Goal: Find specific page/section: Find specific page/section

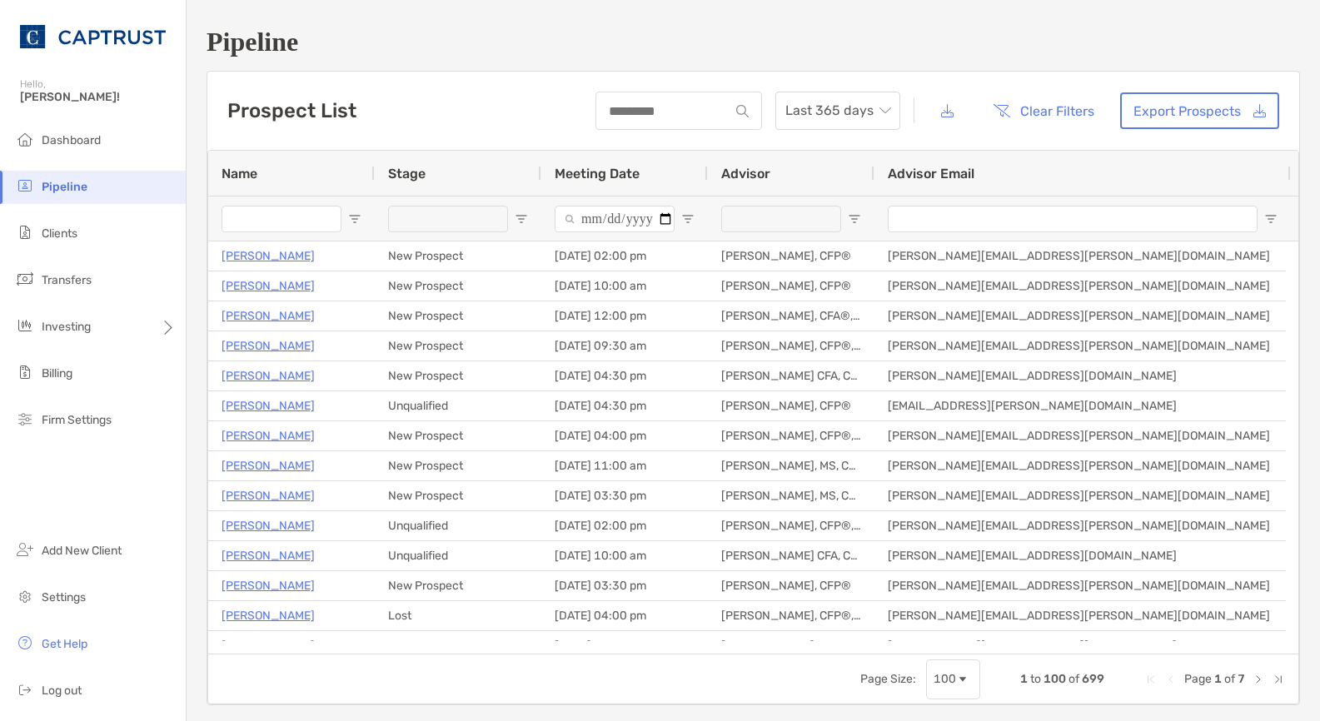
click at [86, 235] on li "Clients" at bounding box center [93, 233] width 186 height 33
click at [68, 231] on span "Clients" at bounding box center [60, 234] width 36 height 14
click at [67, 229] on span "Clients" at bounding box center [60, 234] width 36 height 14
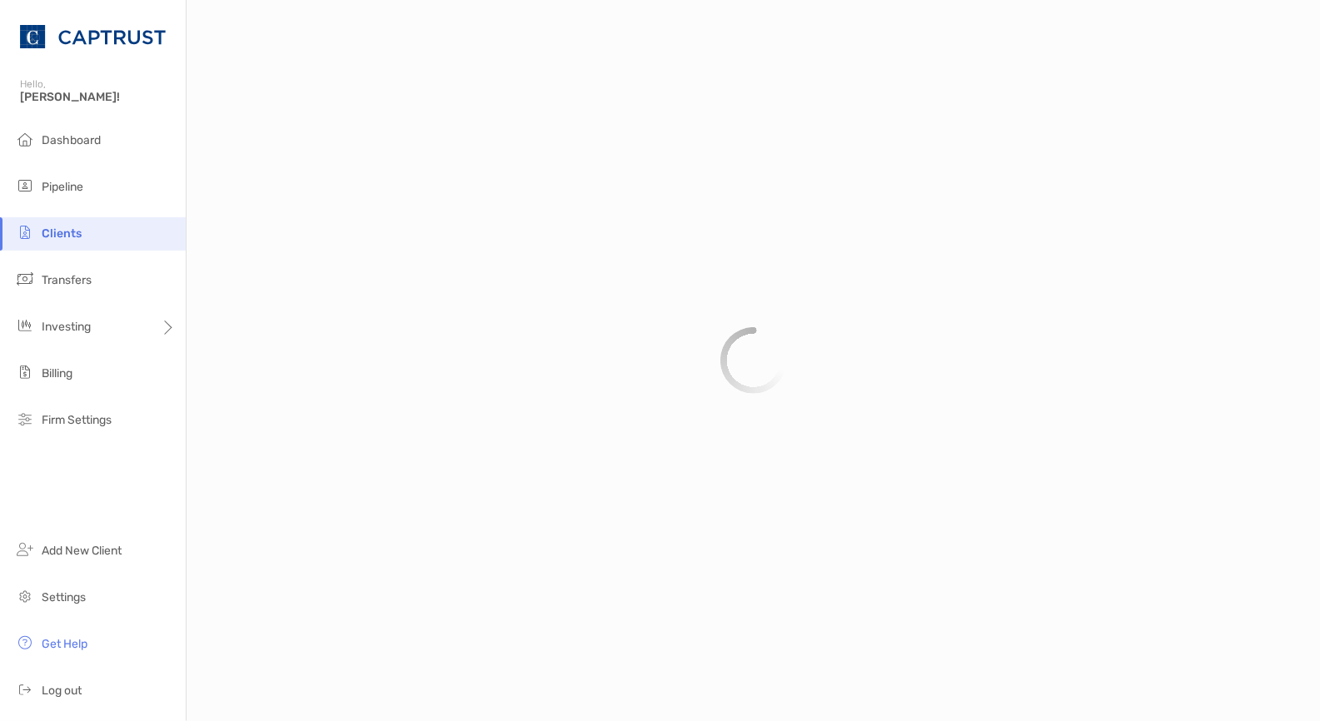
click at [69, 227] on span "Clients" at bounding box center [62, 234] width 40 height 14
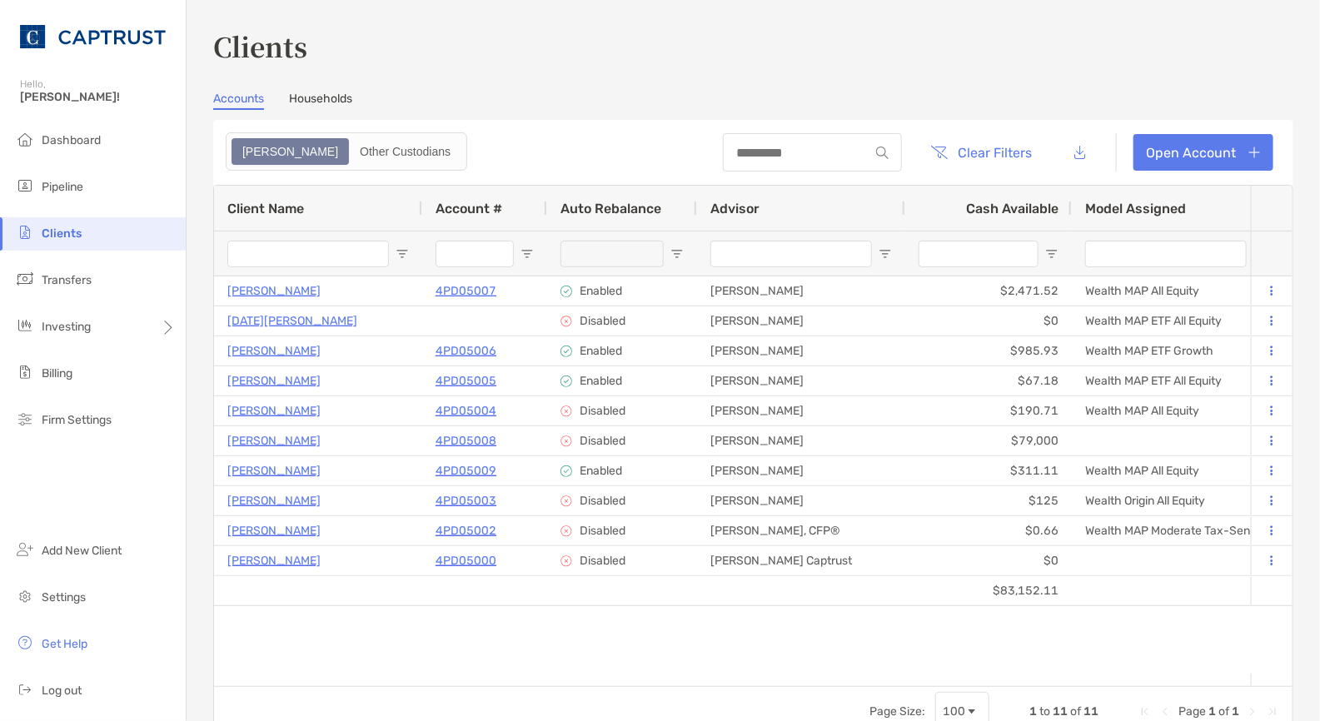
click at [810, 97] on div "Accounts Households" at bounding box center [753, 101] width 1080 height 18
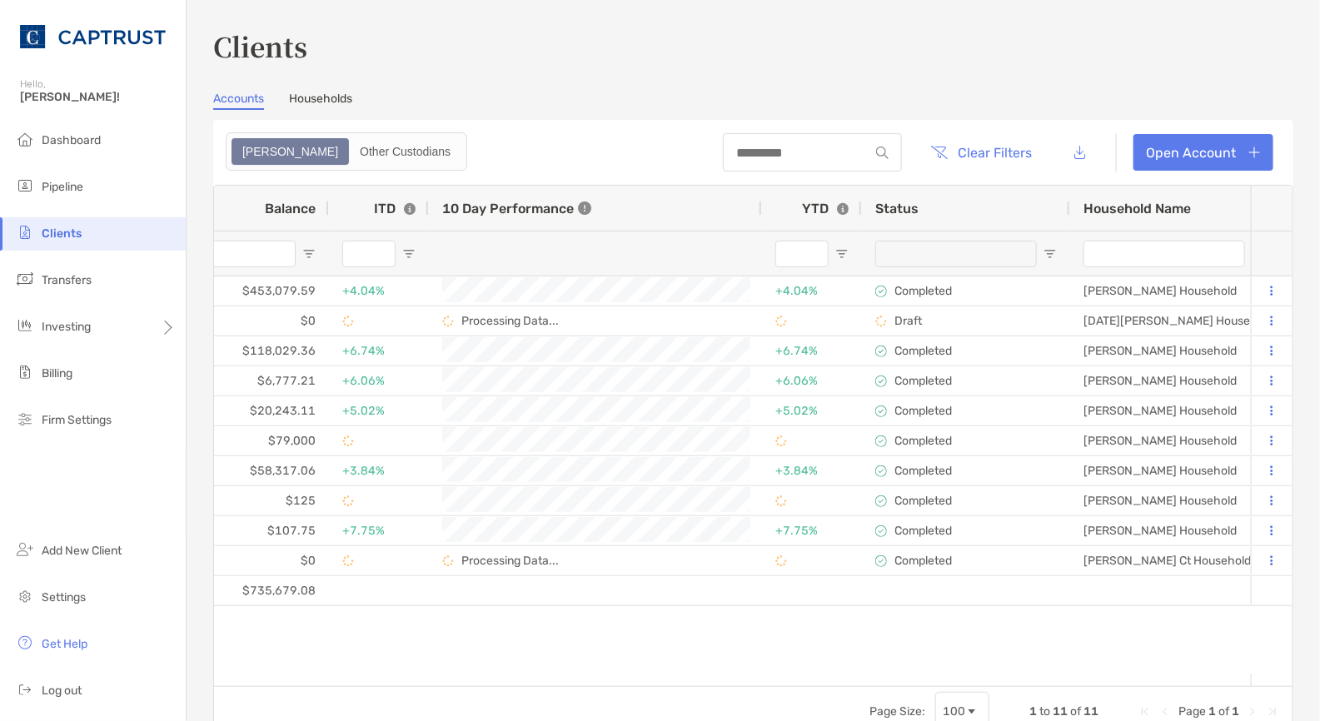
scroll to position [0, 1797]
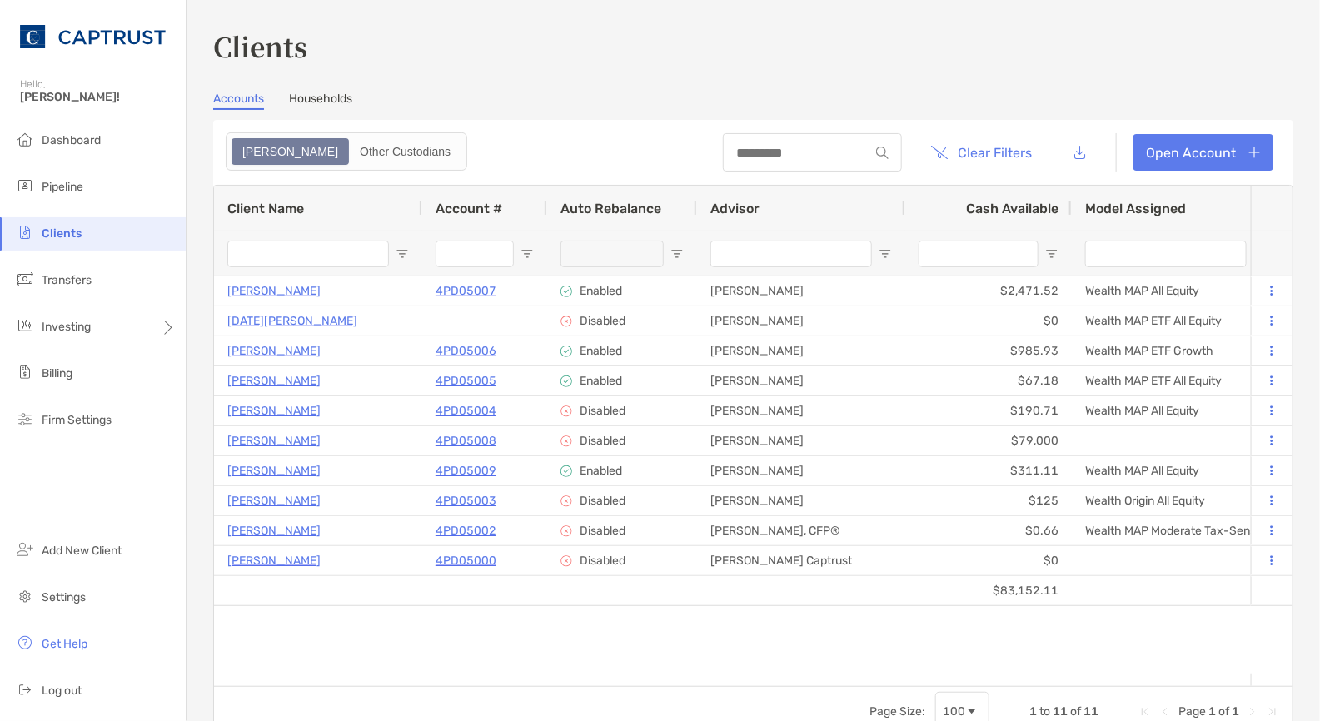
click at [353, 635] on div "[PERSON_NAME] 4PD05007 Traditional IRA $453,079.59 $2,471.52 +4.04% +4.04% Comp…" at bounding box center [732, 475] width 1037 height 397
drag, startPoint x: 1045, startPoint y: 72, endPoint x: 1045, endPoint y: 60, distance: 11.7
click at [1045, 72] on div "Clients Accounts Households Zoe Other Custodians Clear Filters Open Account 1 t…" at bounding box center [753, 382] width 1080 height 710
